Goal: Information Seeking & Learning: Check status

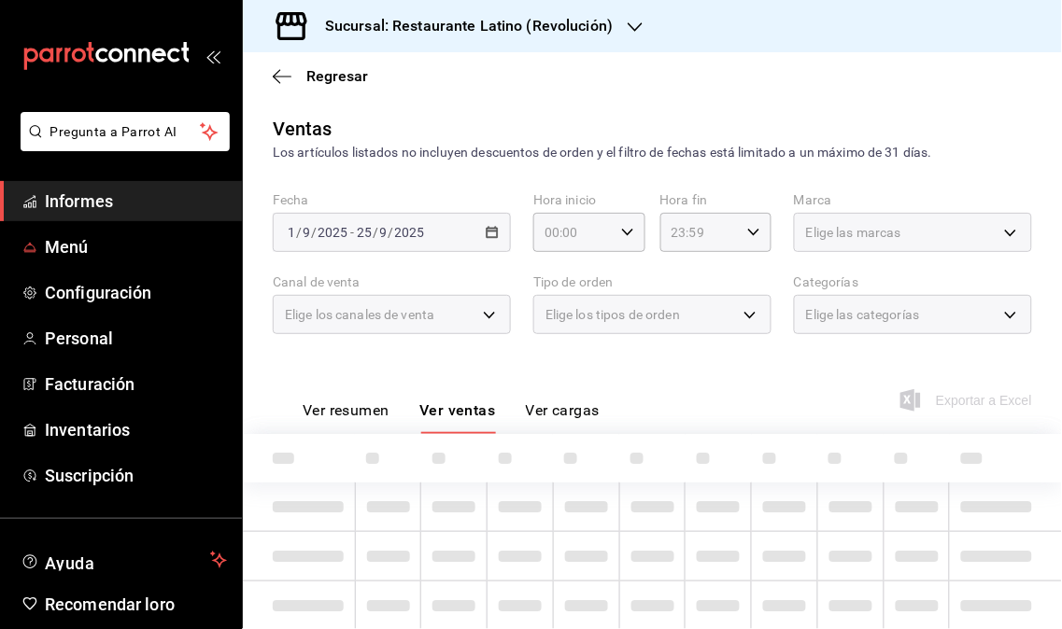
click at [107, 218] on link "Informes" at bounding box center [121, 201] width 242 height 40
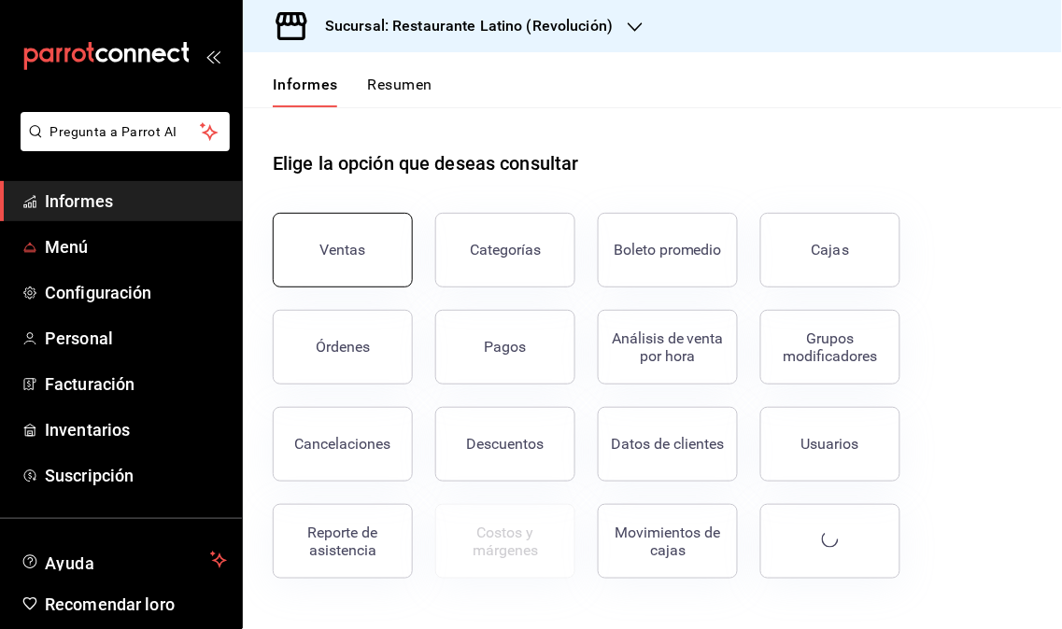
click at [393, 248] on button "Ventas" at bounding box center [343, 250] width 140 height 75
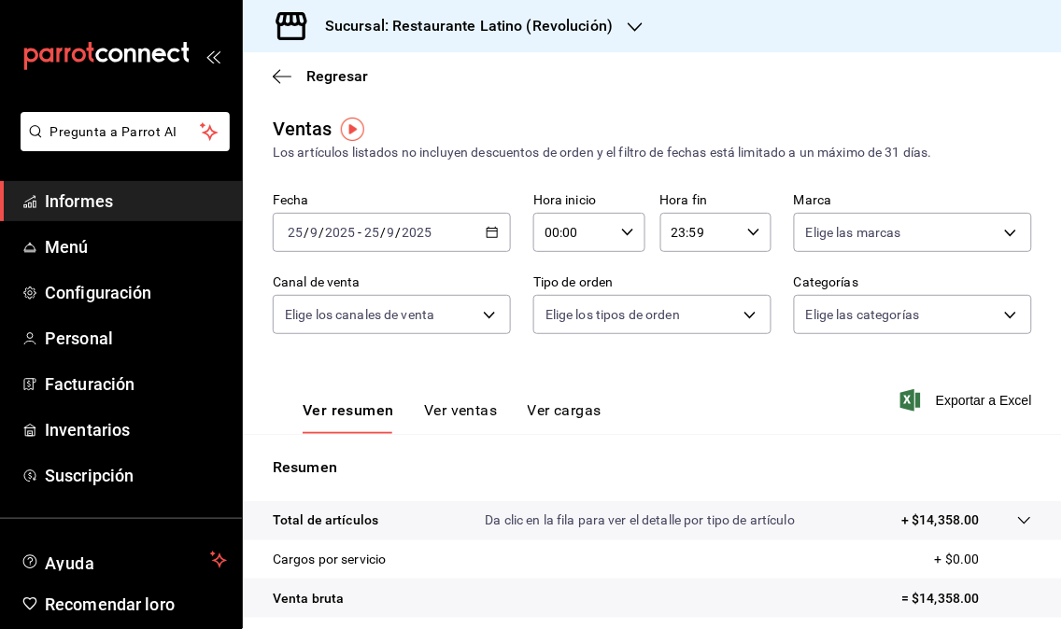
click at [605, 33] on font "Sucursal: Restaurante Latino (Revolución)" at bounding box center [469, 26] width 288 height 18
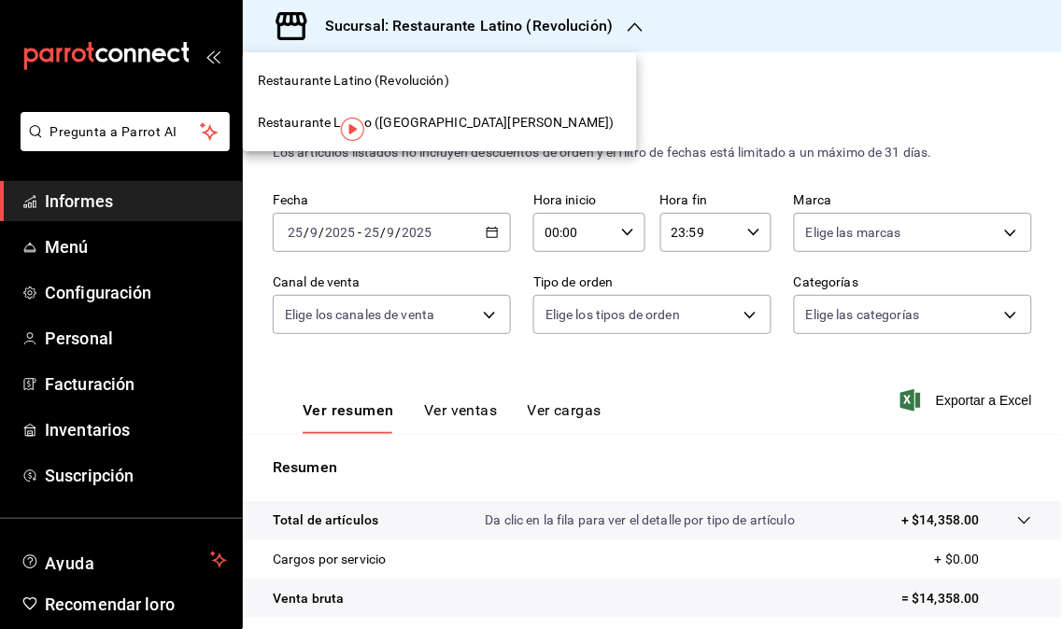
click at [420, 77] on font "Restaurante Latino (Revolución)" at bounding box center [353, 80] width 191 height 15
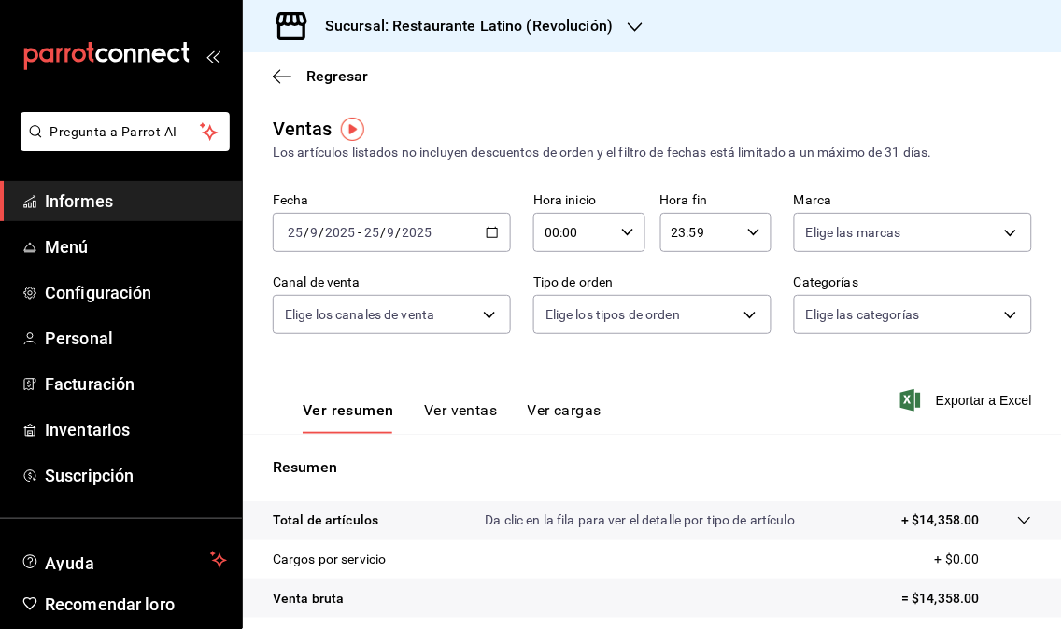
click at [596, 35] on h3 "Sucursal: Restaurante Latino (Revolución)" at bounding box center [461, 26] width 303 height 22
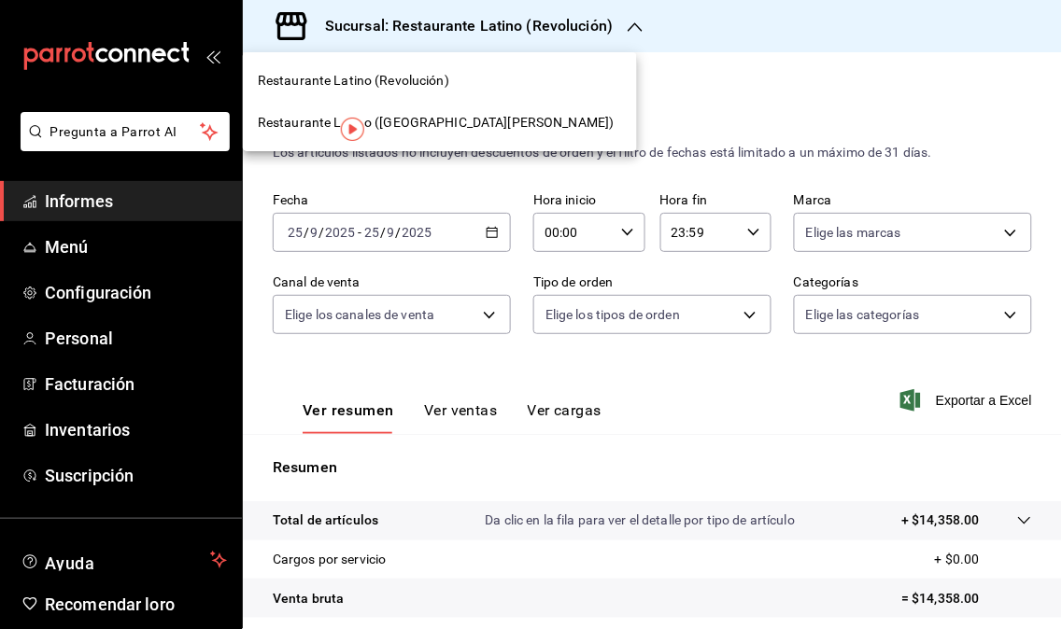
click at [443, 120] on font "Restaurante Latino ([GEOGRAPHIC_DATA][PERSON_NAME])" at bounding box center [436, 122] width 357 height 15
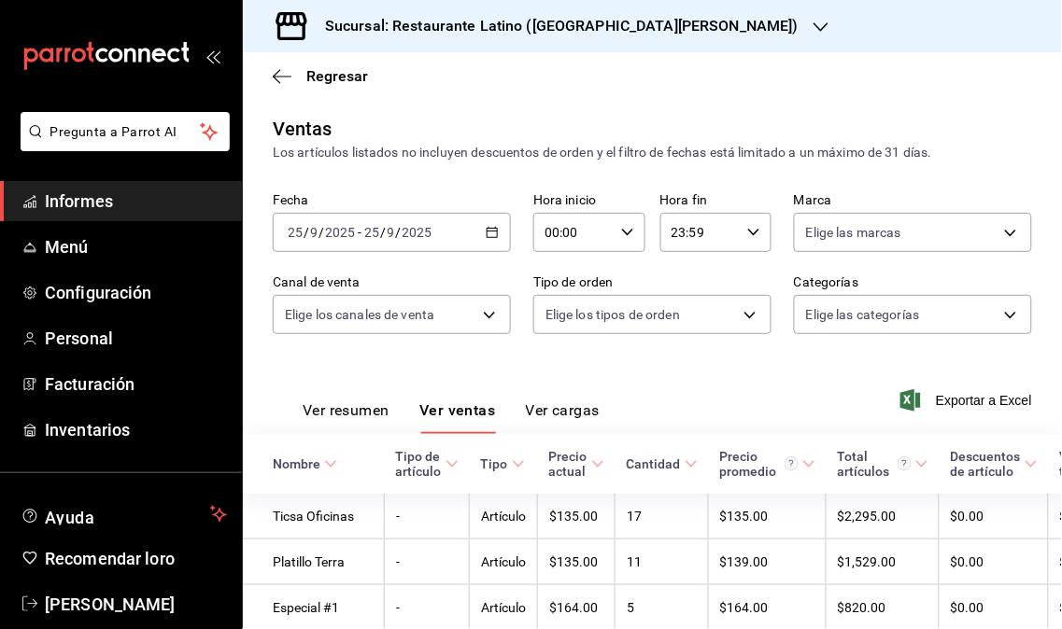
click at [146, 196] on span "Informes" at bounding box center [136, 201] width 182 height 25
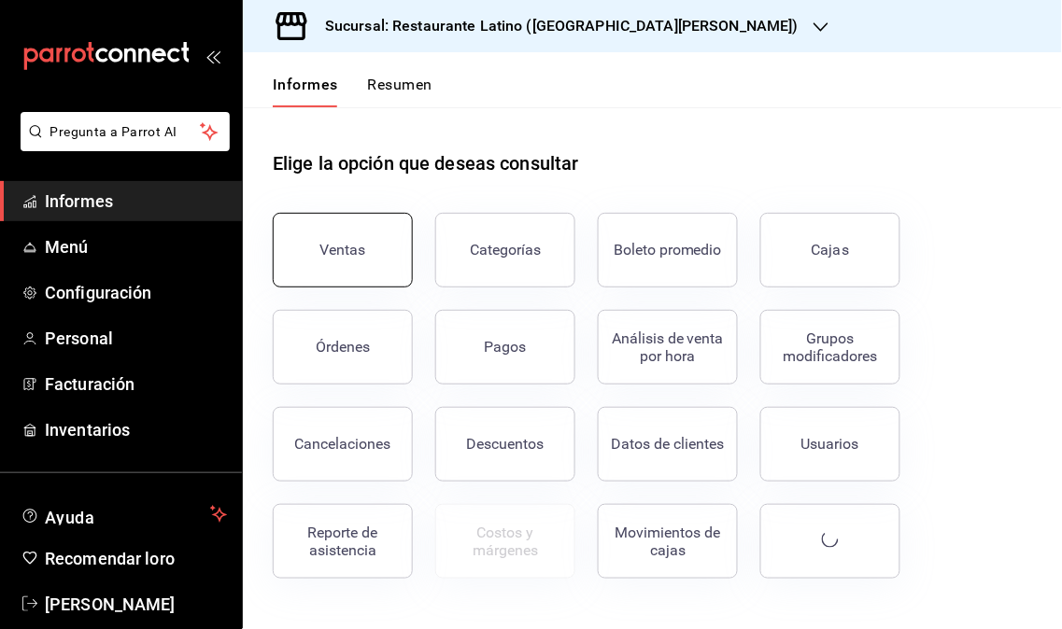
click at [320, 247] on button "Ventas" at bounding box center [343, 250] width 140 height 75
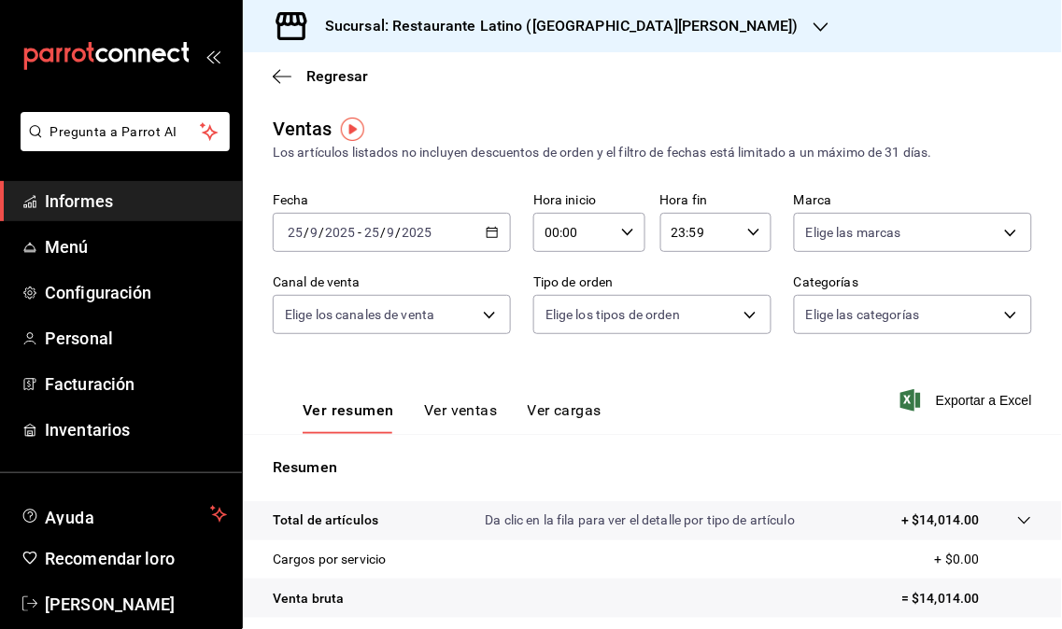
click at [668, 30] on div "Sucursal: Restaurante Latino ([GEOGRAPHIC_DATA][PERSON_NAME])" at bounding box center [547, 26] width 578 height 52
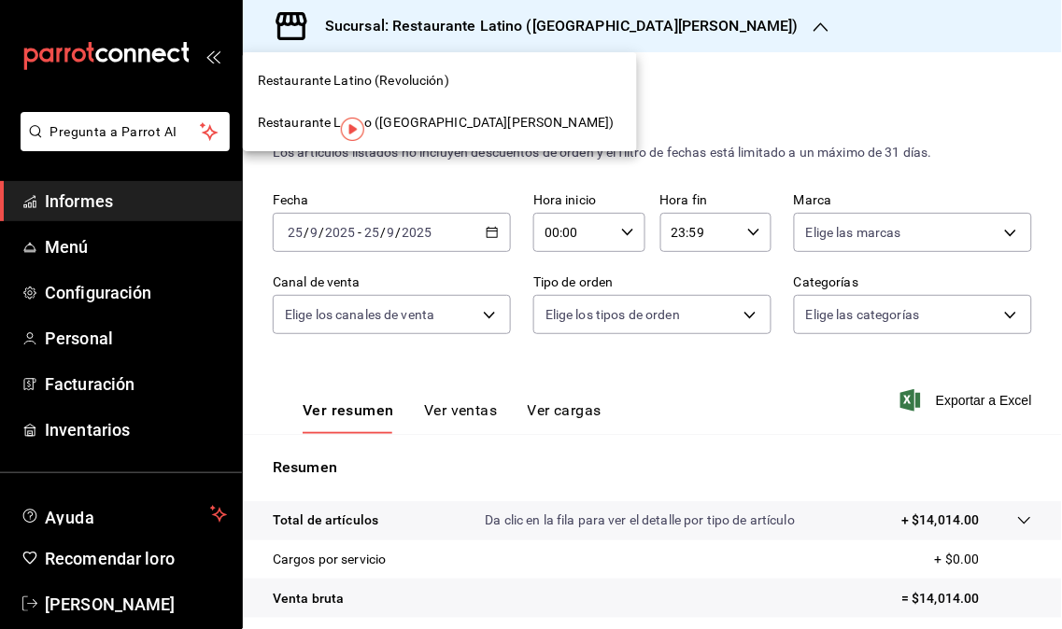
click at [387, 87] on font "Restaurante Latino (Revolución)" at bounding box center [353, 80] width 191 height 15
